Goal: Navigation & Orientation: Find specific page/section

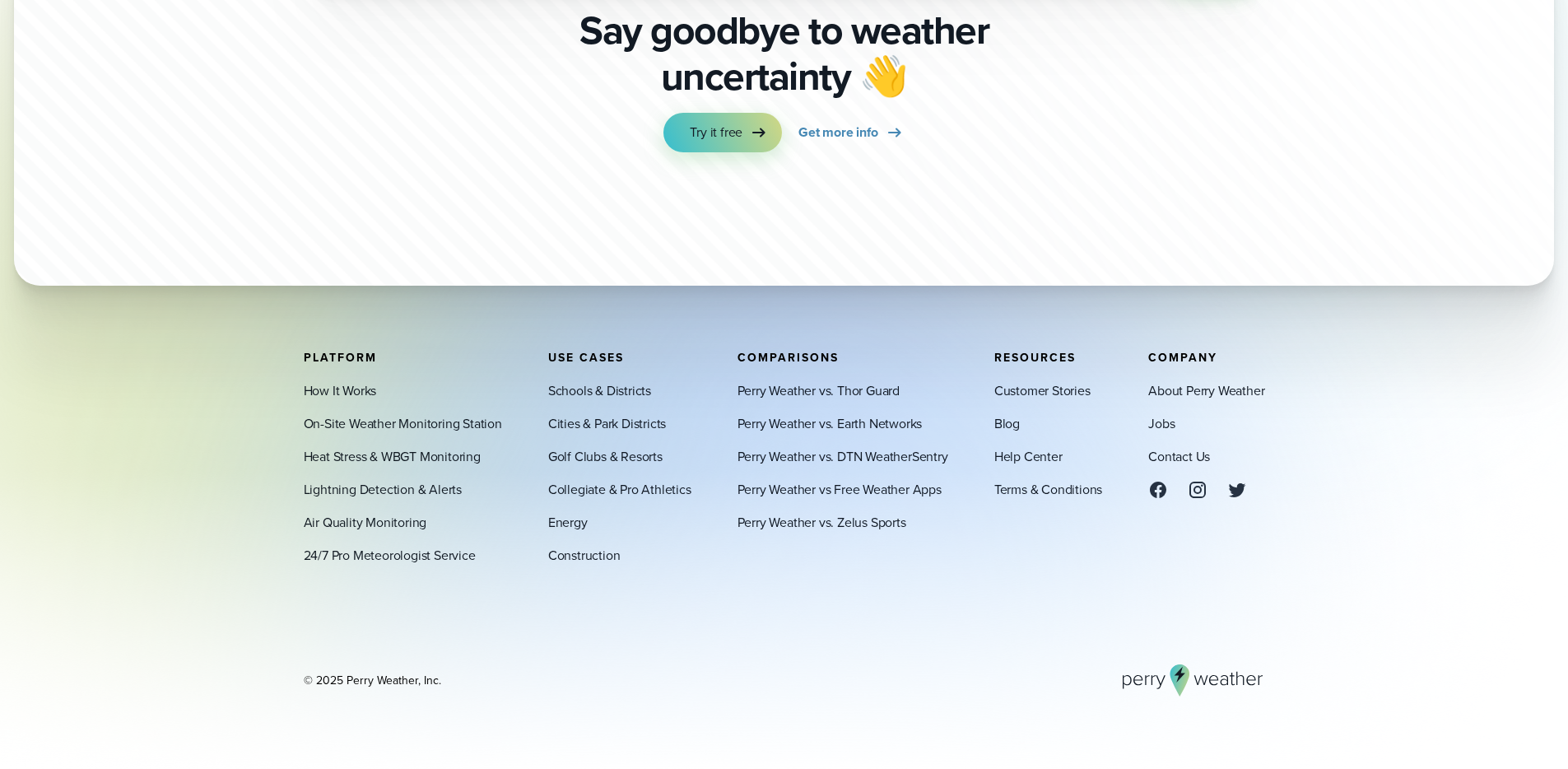
scroll to position [5774, 0]
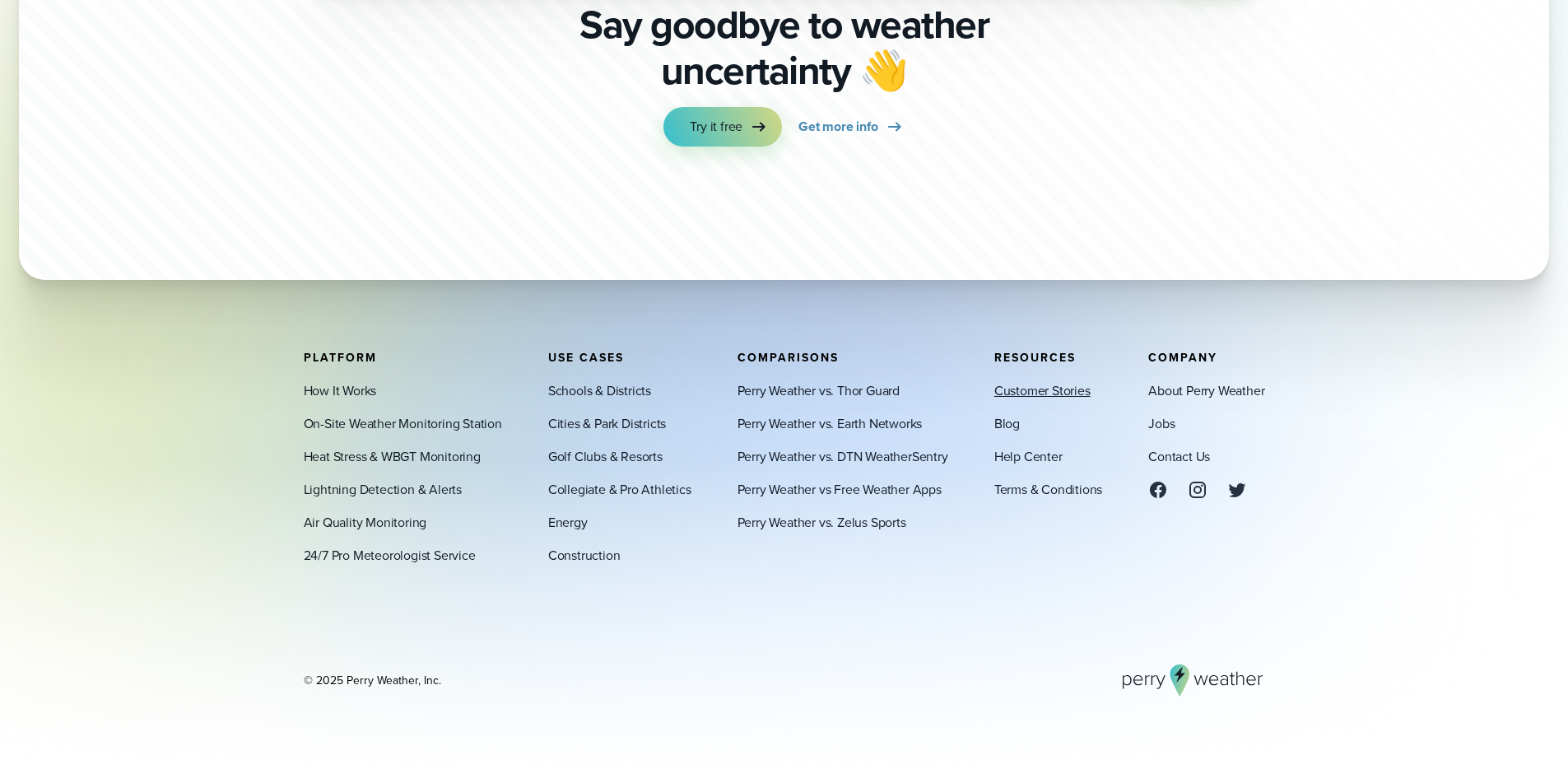
click at [1039, 395] on link "Customer Stories" at bounding box center [1042, 390] width 96 height 20
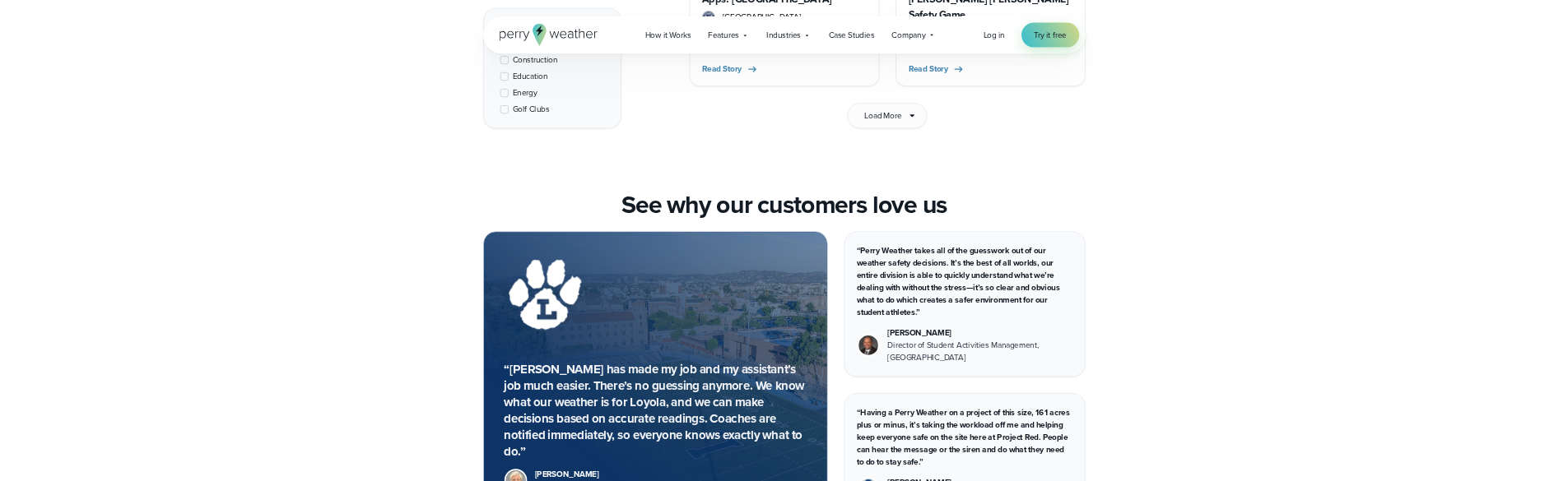
scroll to position [2962, 0]
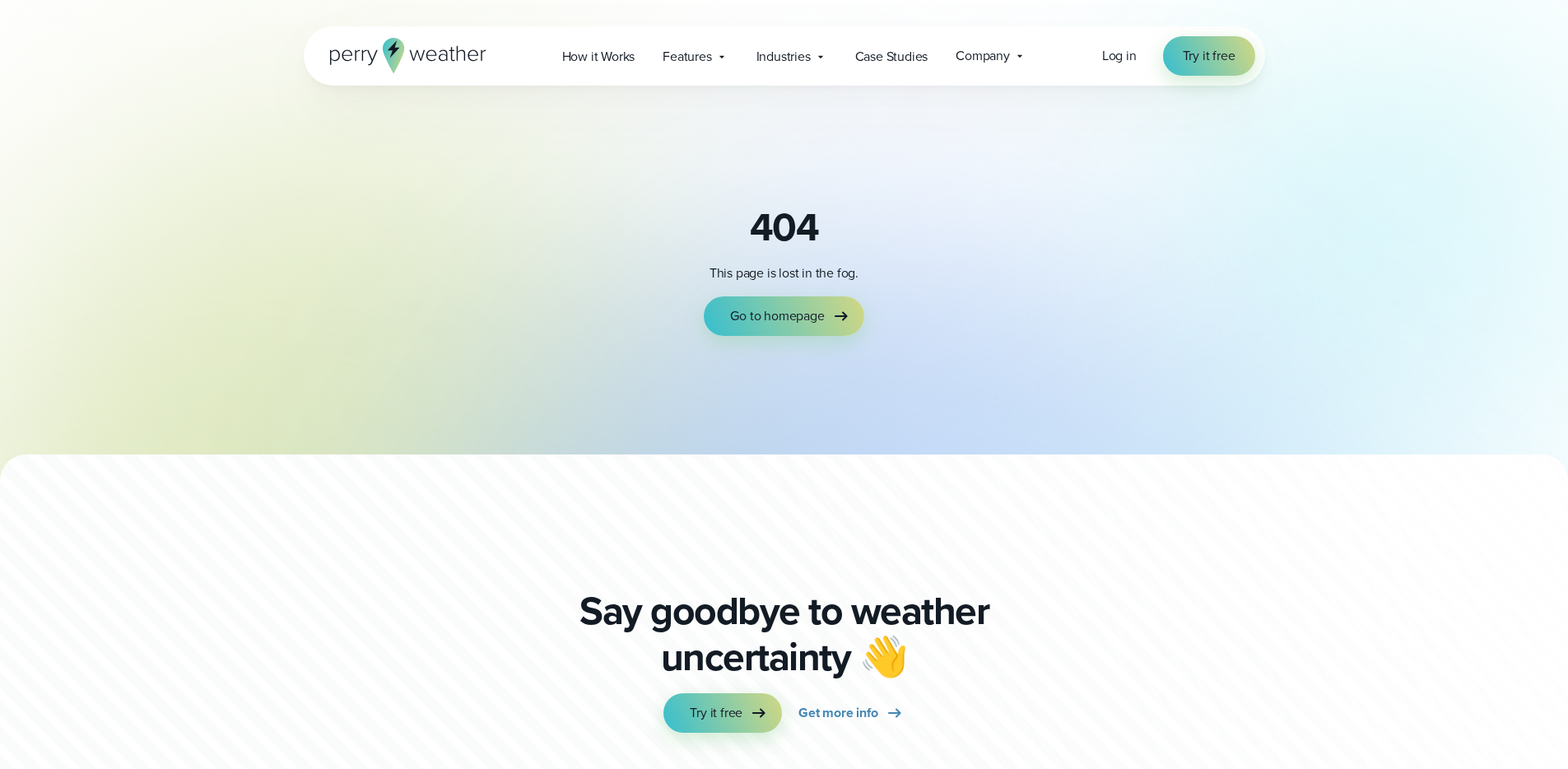
click at [429, 290] on div "404 This page is lost in the fog. Go to homepage" at bounding box center [784, 271] width 961 height 132
